Goal: Task Accomplishment & Management: Manage account settings

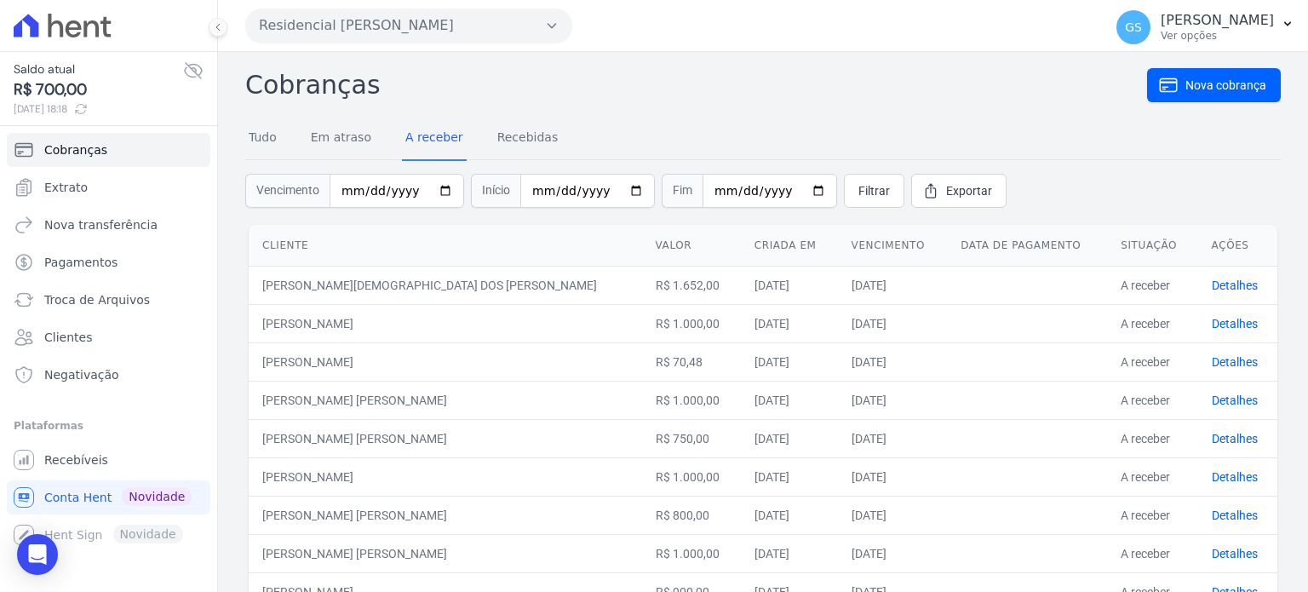
drag, startPoint x: 78, startPoint y: 85, endPoint x: 133, endPoint y: 93, distance: 55.1
click at [78, 85] on span "R$ 700,00" at bounding box center [99, 89] width 170 height 23
click at [521, 144] on link "Recebidas" at bounding box center [528, 139] width 68 height 44
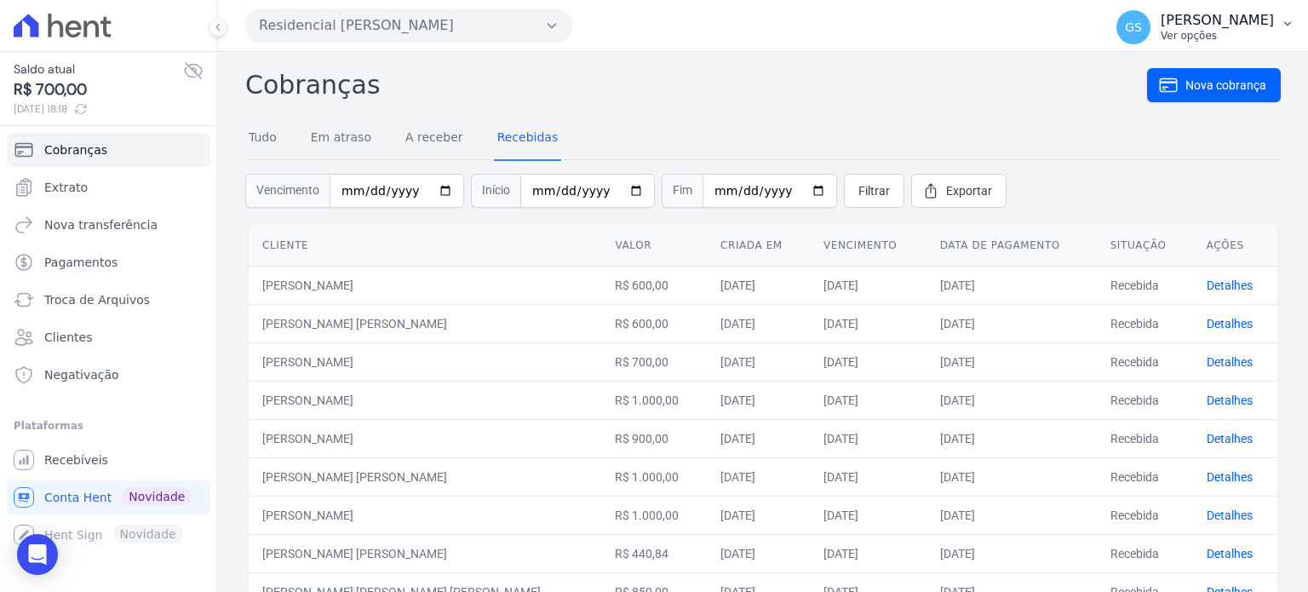
click at [1184, 29] on p "Ver opções" at bounding box center [1217, 36] width 113 height 14
click at [1172, 72] on link "Logout" at bounding box center [1199, 73] width 218 height 31
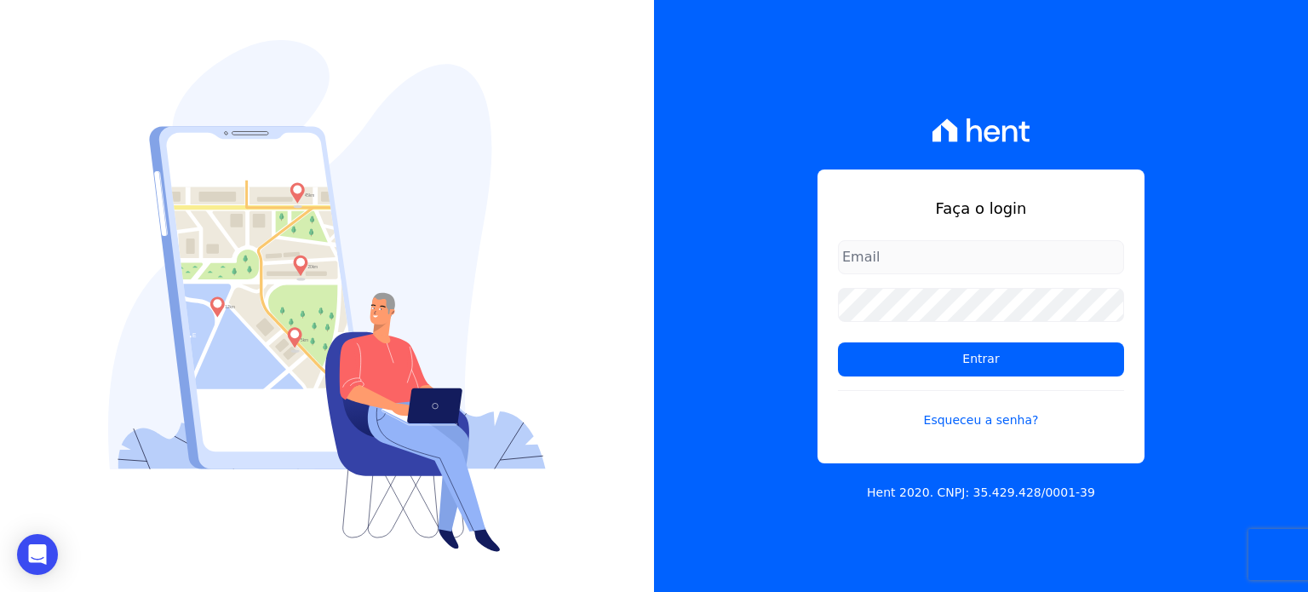
type input "gabriel@msarandu.com.br"
